Goal: Task Accomplishment & Management: Complete application form

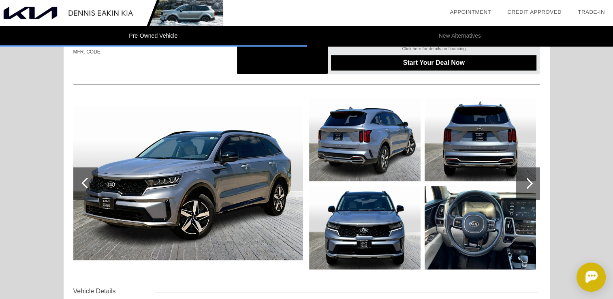
scroll to position [562, 0]
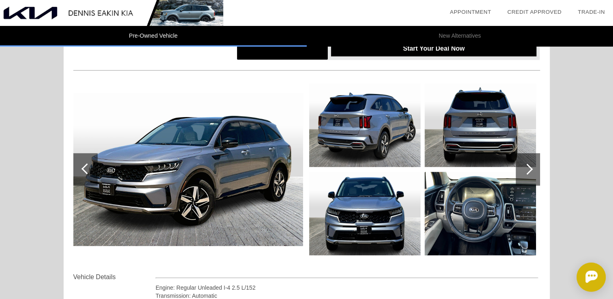
click at [527, 166] on div at bounding box center [527, 169] width 11 height 11
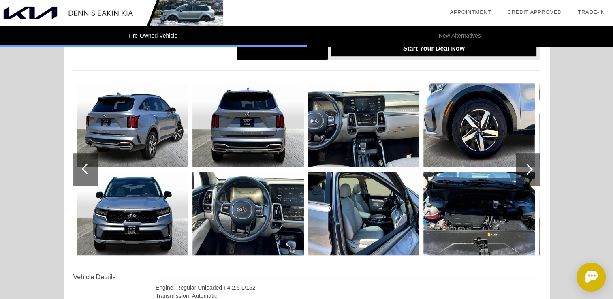
click at [527, 166] on div at bounding box center [527, 169] width 11 height 11
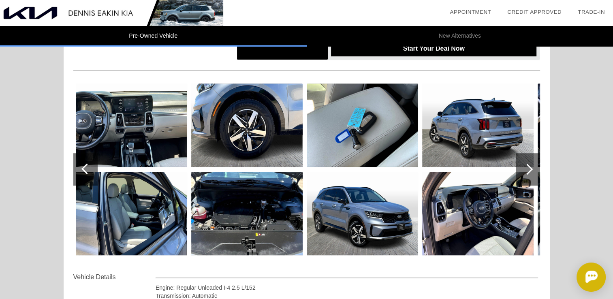
click at [527, 166] on div at bounding box center [527, 169] width 11 height 11
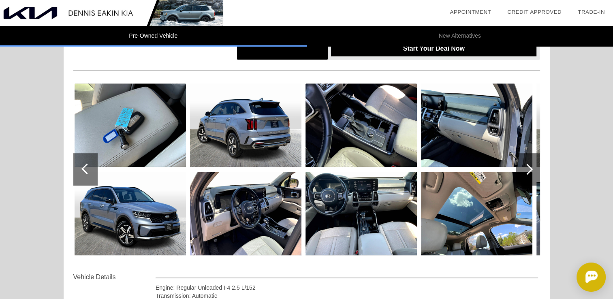
click at [527, 166] on div at bounding box center [527, 169] width 11 height 11
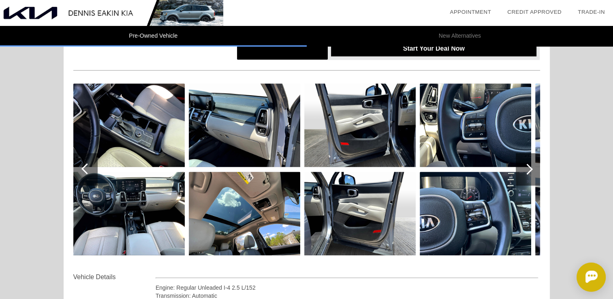
click at [527, 166] on div at bounding box center [527, 169] width 11 height 11
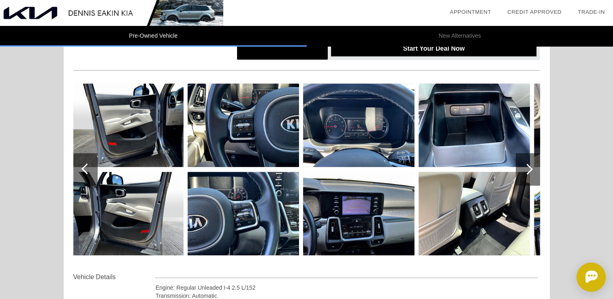
click at [527, 166] on div at bounding box center [527, 169] width 11 height 11
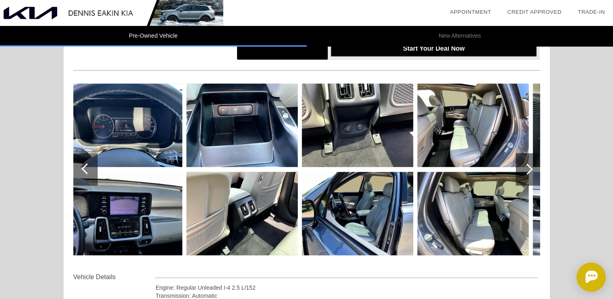
click at [527, 166] on div at bounding box center [527, 169] width 11 height 11
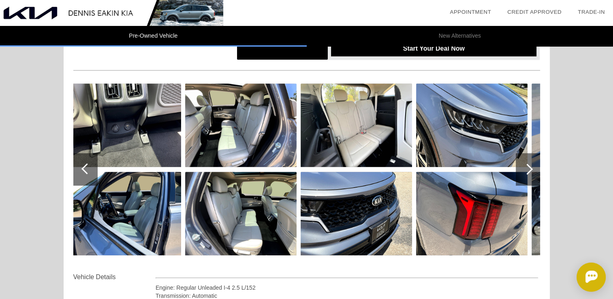
click at [527, 166] on div at bounding box center [527, 169] width 11 height 11
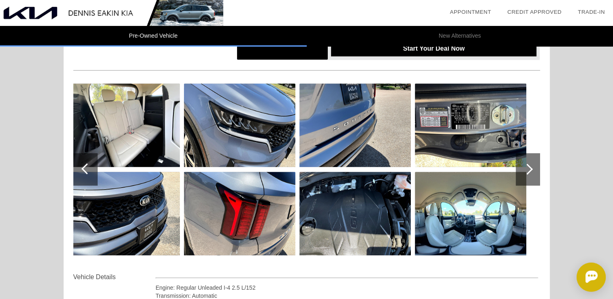
click at [527, 166] on div at bounding box center [527, 169] width 11 height 11
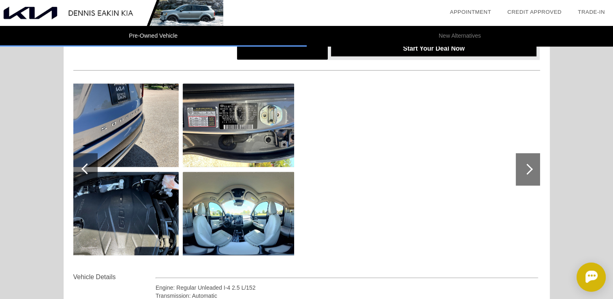
click at [527, 166] on div at bounding box center [527, 169] width 11 height 11
click at [224, 212] on img at bounding box center [238, 213] width 111 height 83
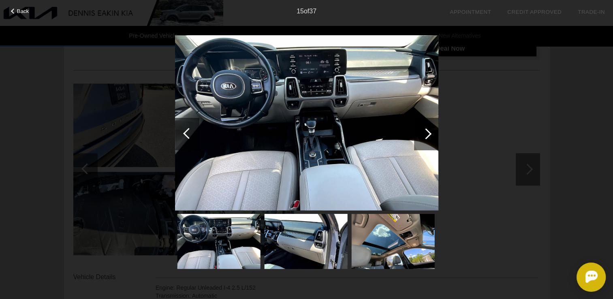
scroll to position [683, 0]
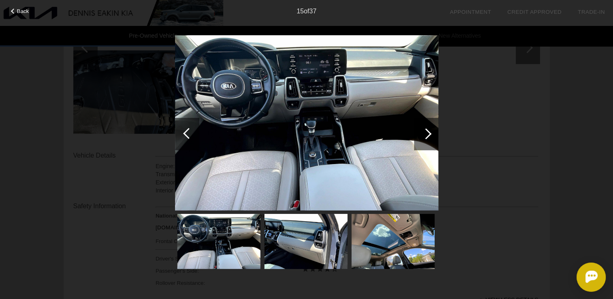
click at [422, 131] on div at bounding box center [426, 133] width 24 height 32
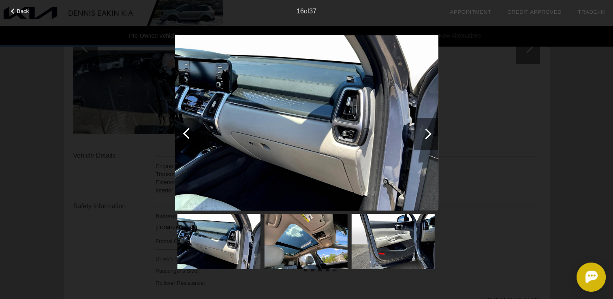
click at [422, 131] on div at bounding box center [426, 133] width 24 height 32
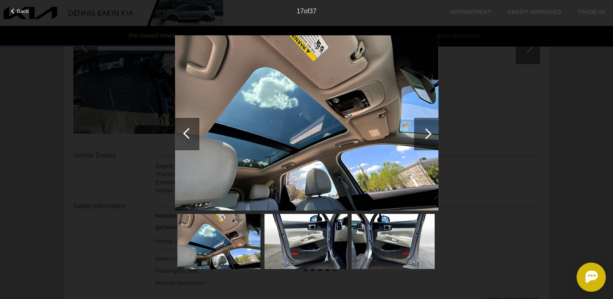
click at [422, 131] on div at bounding box center [426, 133] width 24 height 32
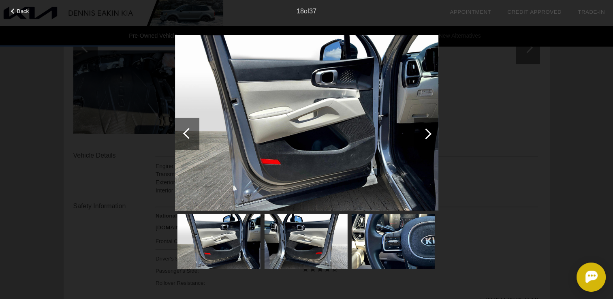
click at [422, 131] on div at bounding box center [426, 133] width 24 height 32
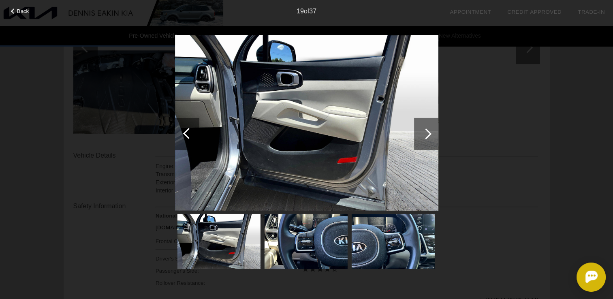
click at [422, 131] on div at bounding box center [426, 133] width 24 height 32
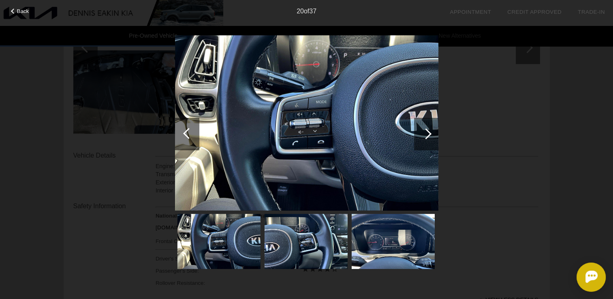
click at [422, 131] on div at bounding box center [426, 133] width 24 height 32
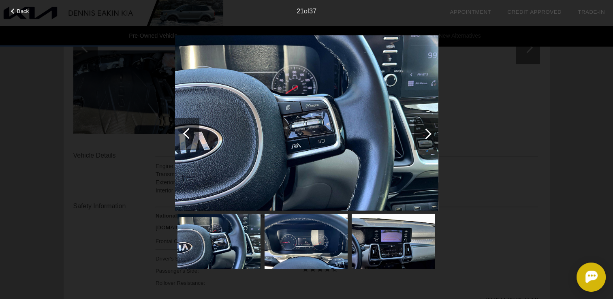
click at [422, 131] on div at bounding box center [426, 133] width 24 height 32
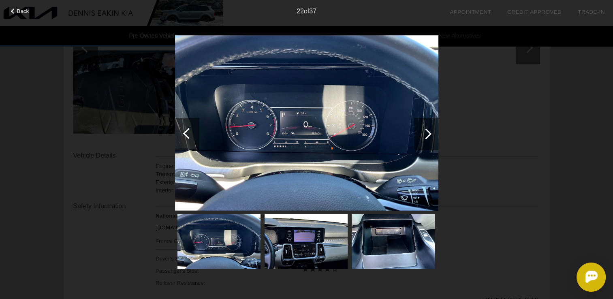
click at [422, 131] on div at bounding box center [426, 133] width 24 height 32
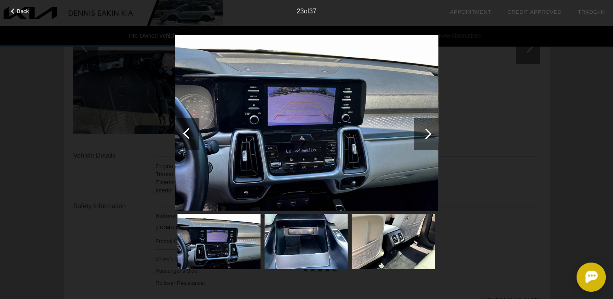
click at [422, 131] on div at bounding box center [426, 133] width 24 height 32
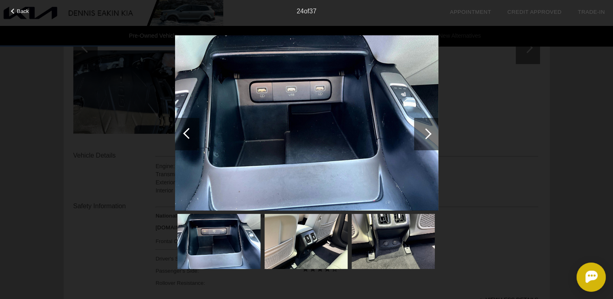
click at [422, 131] on div at bounding box center [426, 133] width 24 height 32
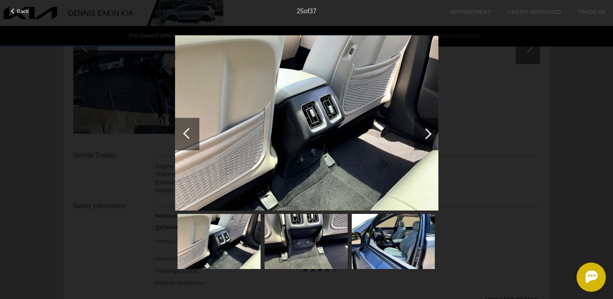
click at [422, 131] on div at bounding box center [426, 133] width 24 height 32
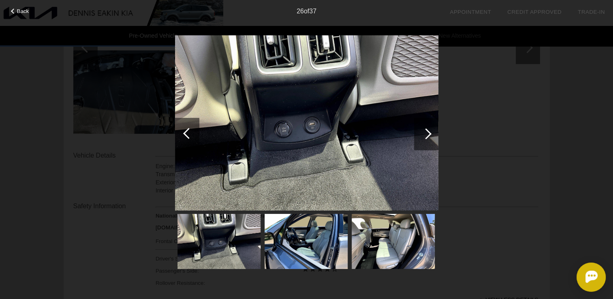
click at [422, 137] on div at bounding box center [426, 133] width 24 height 32
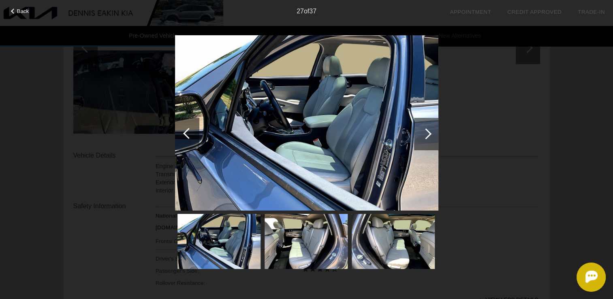
click at [422, 137] on div at bounding box center [426, 133] width 24 height 32
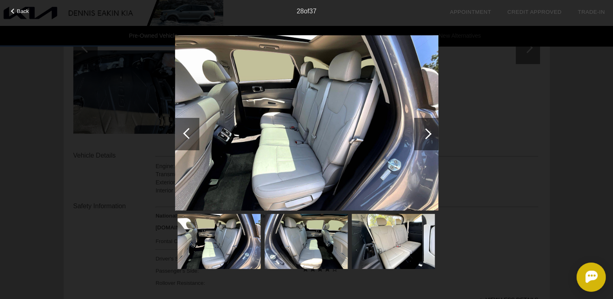
click at [422, 137] on div at bounding box center [426, 133] width 24 height 32
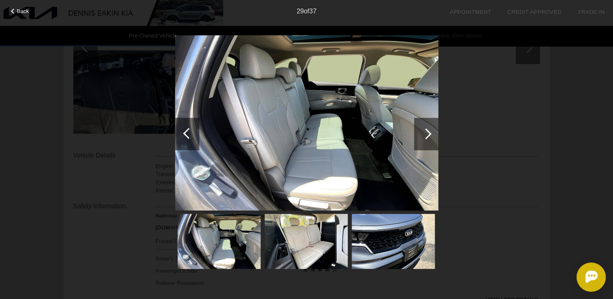
click at [422, 137] on div at bounding box center [426, 133] width 24 height 32
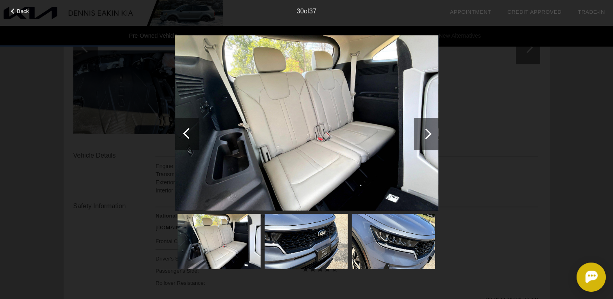
click at [422, 137] on div at bounding box center [426, 133] width 24 height 32
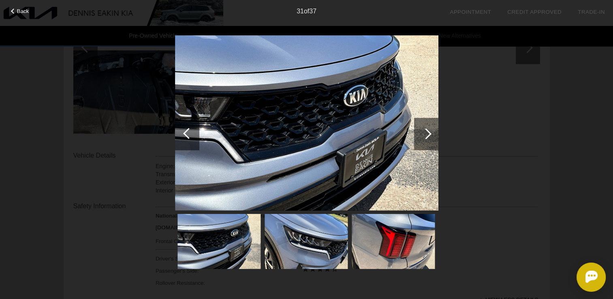
click at [422, 137] on div at bounding box center [426, 133] width 24 height 32
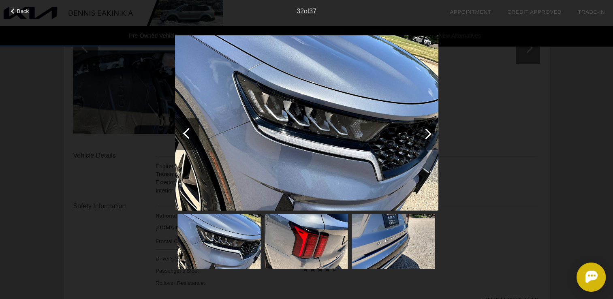
click at [422, 137] on div at bounding box center [426, 133] width 24 height 32
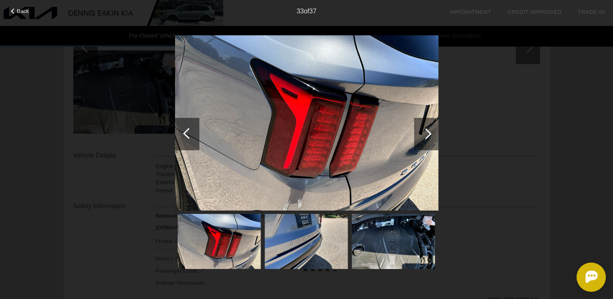
click at [422, 137] on div at bounding box center [426, 133] width 24 height 32
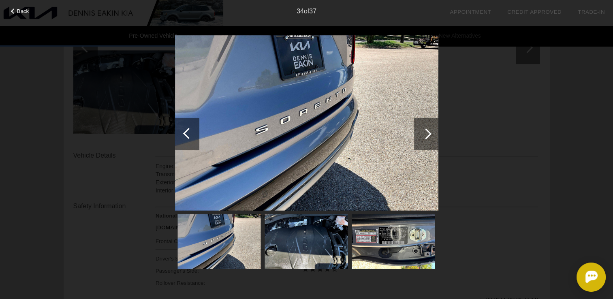
click at [422, 137] on div at bounding box center [426, 133] width 24 height 32
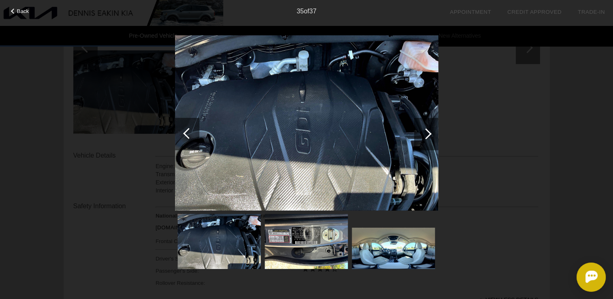
click at [422, 137] on div at bounding box center [426, 133] width 24 height 32
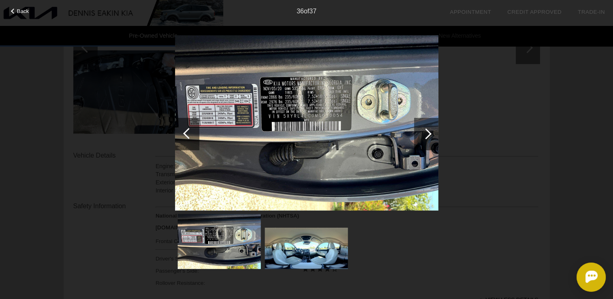
click at [422, 137] on div at bounding box center [426, 133] width 24 height 32
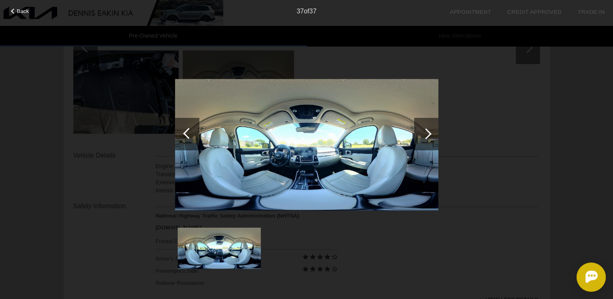
click at [422, 137] on div at bounding box center [426, 133] width 24 height 32
click at [428, 130] on div at bounding box center [425, 133] width 11 height 11
click at [19, 9] on span "Back" at bounding box center [23, 11] width 12 height 6
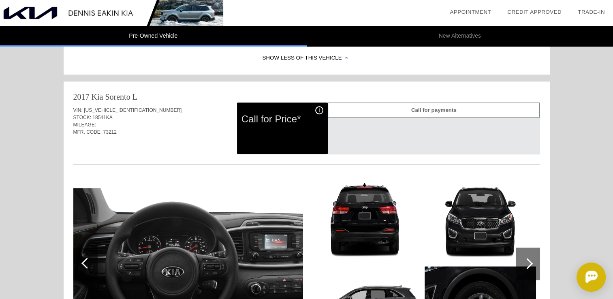
scroll to position [1048, 0]
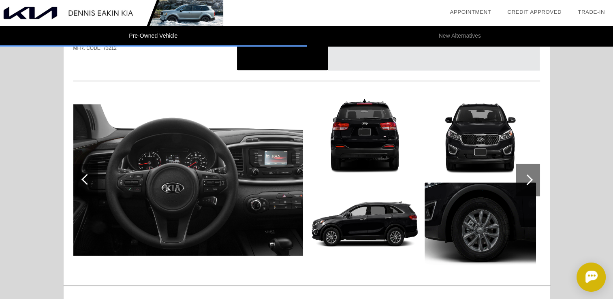
click at [522, 173] on div at bounding box center [527, 180] width 24 height 32
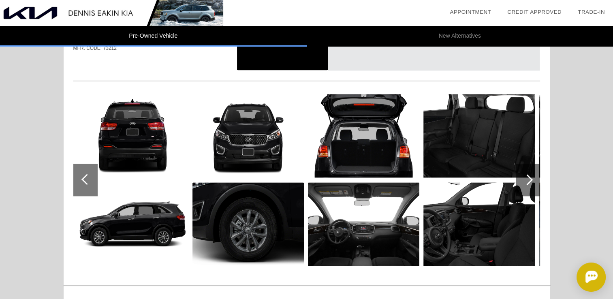
click at [522, 173] on div at bounding box center [527, 180] width 24 height 32
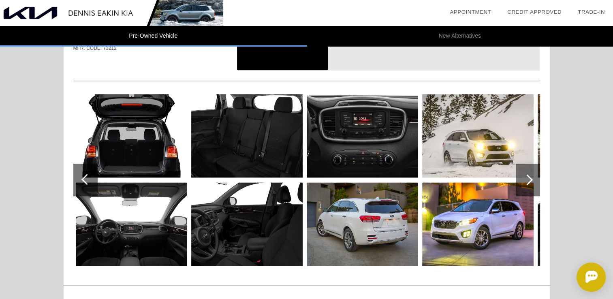
click at [522, 175] on div at bounding box center [527, 180] width 24 height 32
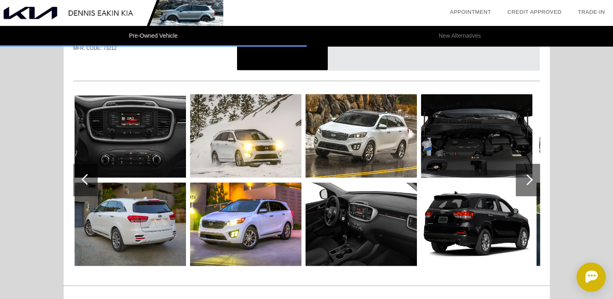
click at [521, 175] on div at bounding box center [527, 180] width 24 height 32
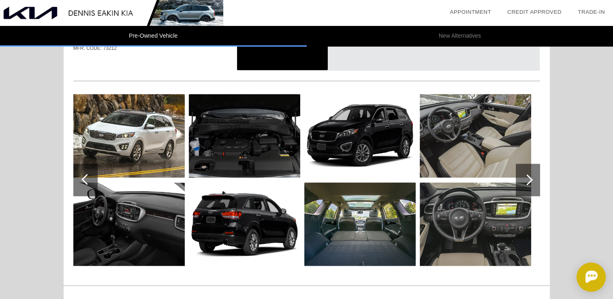
click at [521, 175] on div at bounding box center [527, 180] width 24 height 32
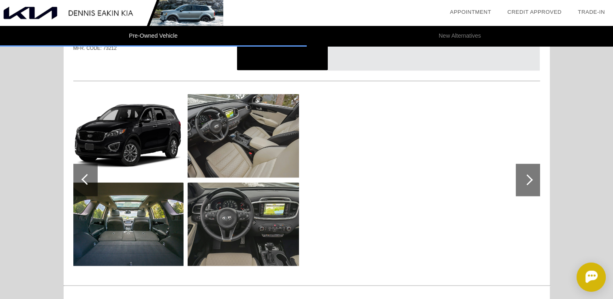
click at [521, 175] on div at bounding box center [527, 180] width 24 height 32
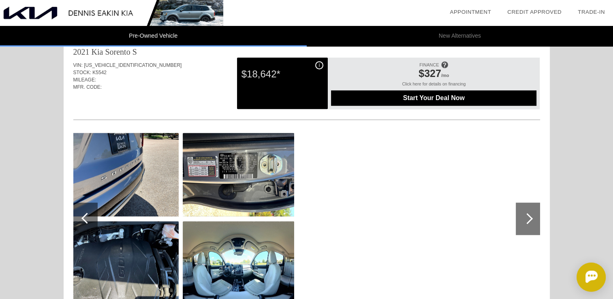
scroll to position [521, 0]
